Goal: Use online tool/utility: Utilize a website feature to perform a specific function

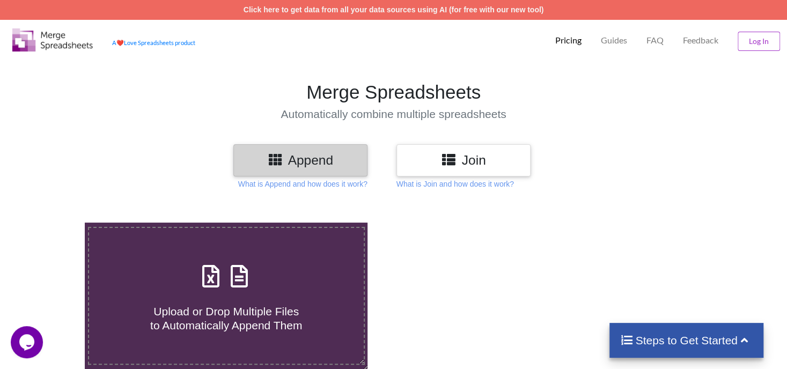
click at [231, 305] on span "Upload or Drop Multiple Files to Automatically Append Them" at bounding box center [226, 318] width 152 height 26
click at [54, 223] on input "Upload or Drop Multiple Files to Automatically Append Them" at bounding box center [54, 223] width 0 height 0
type input "C:\fakepath\root 5.csv"
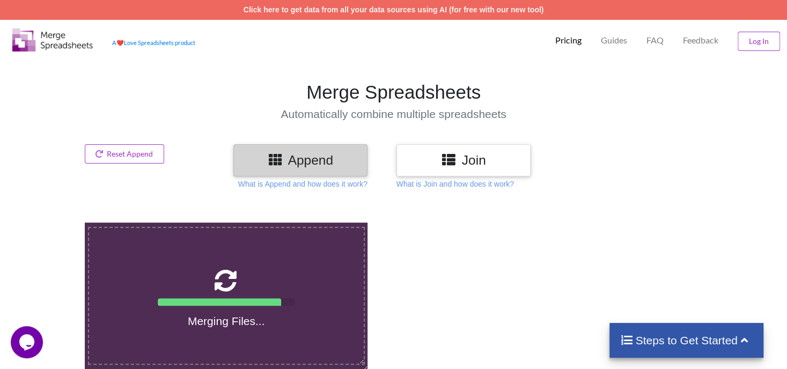
scroll to position [421, 0]
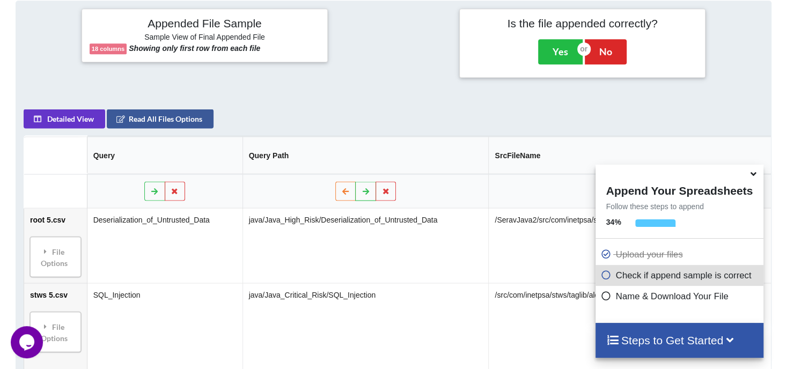
click at [751, 177] on icon at bounding box center [752, 172] width 11 height 10
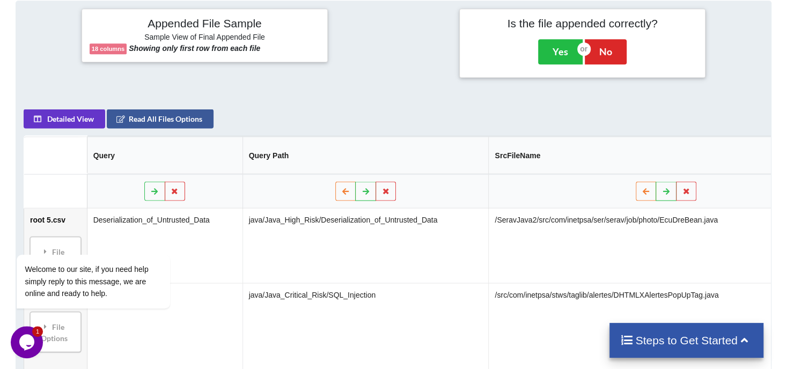
scroll to position [367, 0]
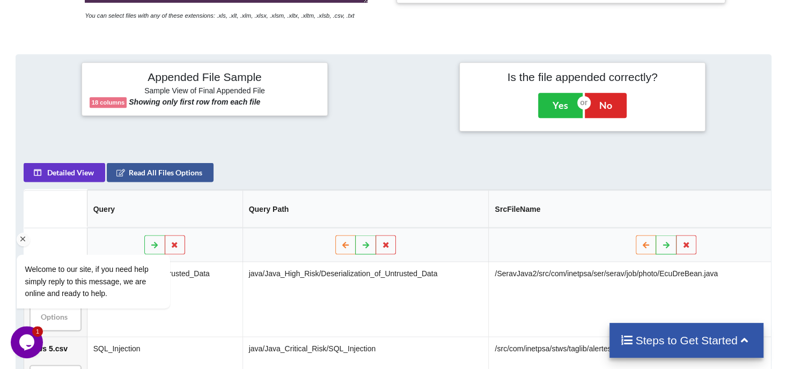
click at [168, 174] on div "Welcome to our site, if you need help simply reply to this message, we are onli…" at bounding box center [107, 236] width 193 height 163
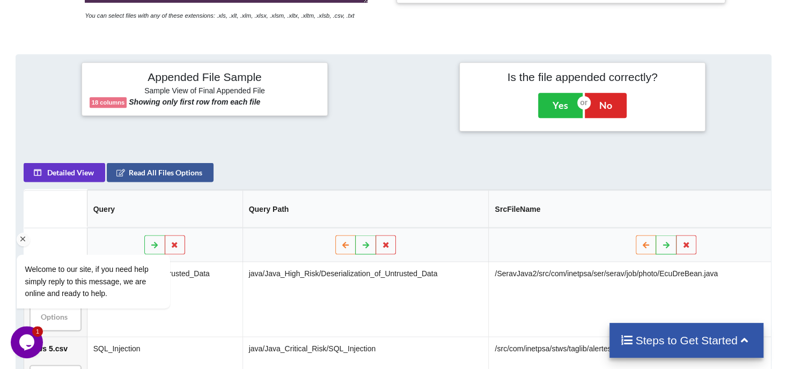
click at [168, 174] on div "Welcome to our site, if you need help simply reply to this message, we are onli…" at bounding box center [107, 236] width 193 height 163
click at [75, 175] on div "Welcome to our site, if you need help simply reply to this message, we are onli…" at bounding box center [107, 236] width 193 height 163
click at [24, 240] on icon "Chat attention grabber" at bounding box center [23, 239] width 10 height 10
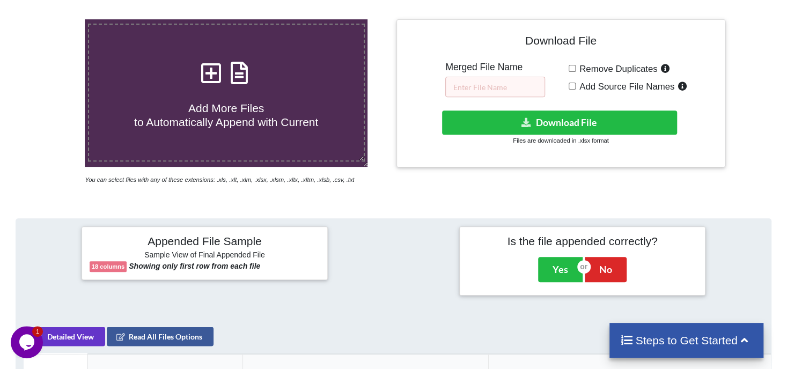
scroll to position [364, 0]
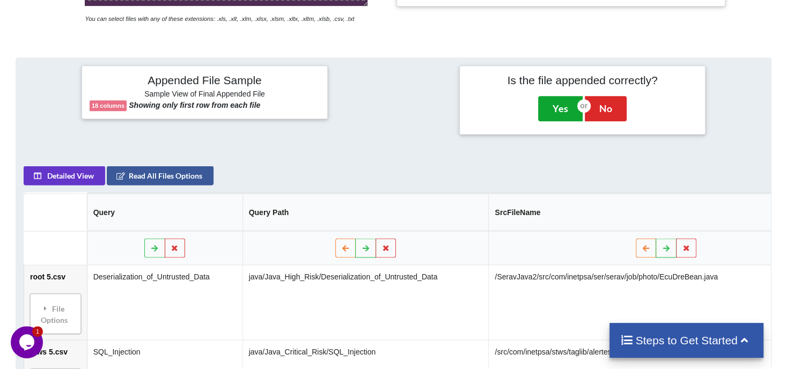
click at [548, 116] on button "Yes" at bounding box center [560, 108] width 45 height 25
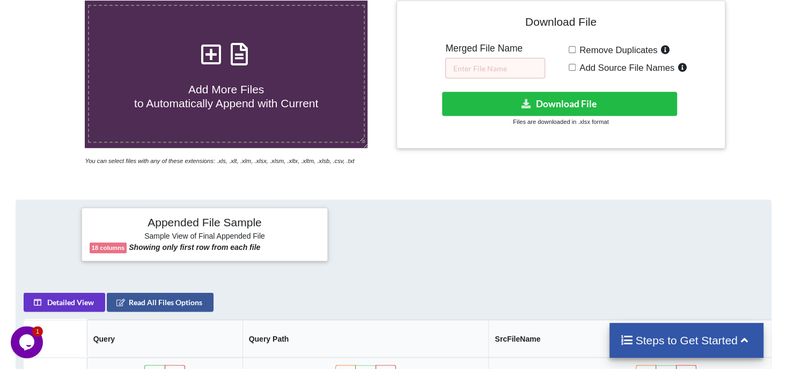
scroll to position [168, 0]
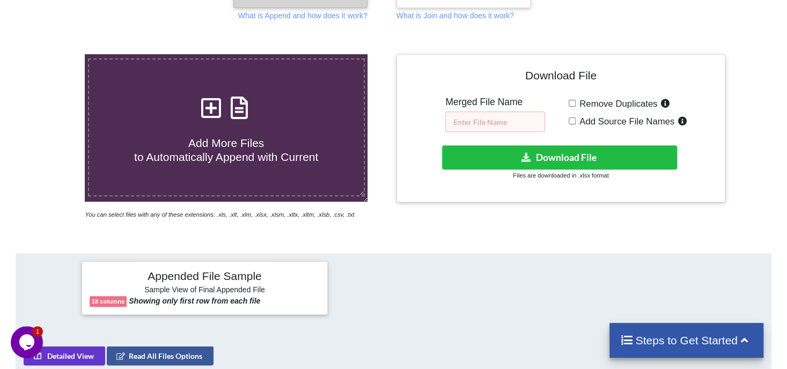
click at [478, 117] on input "text" at bounding box center [495, 122] width 100 height 20
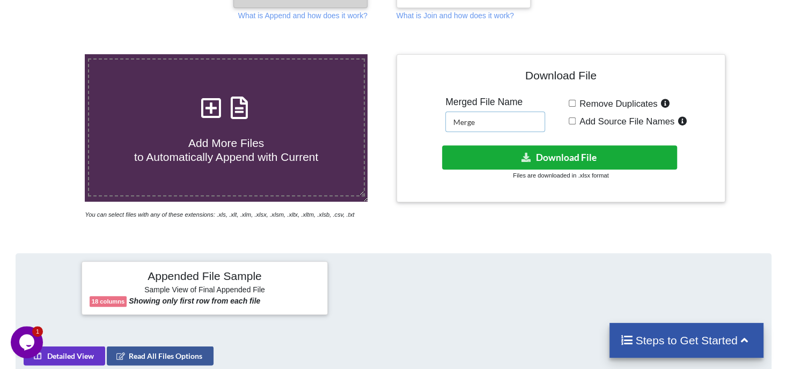
type input "Merge"
click at [488, 158] on button "Download File" at bounding box center [559, 157] width 235 height 24
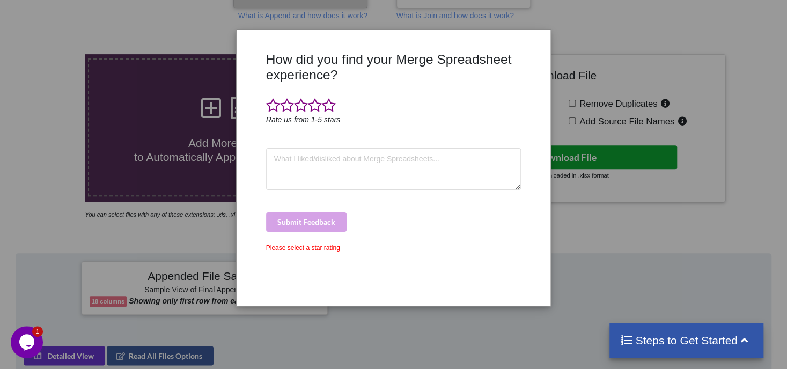
scroll to position [115, 0]
